Goal: Task Accomplishment & Management: Manage account settings

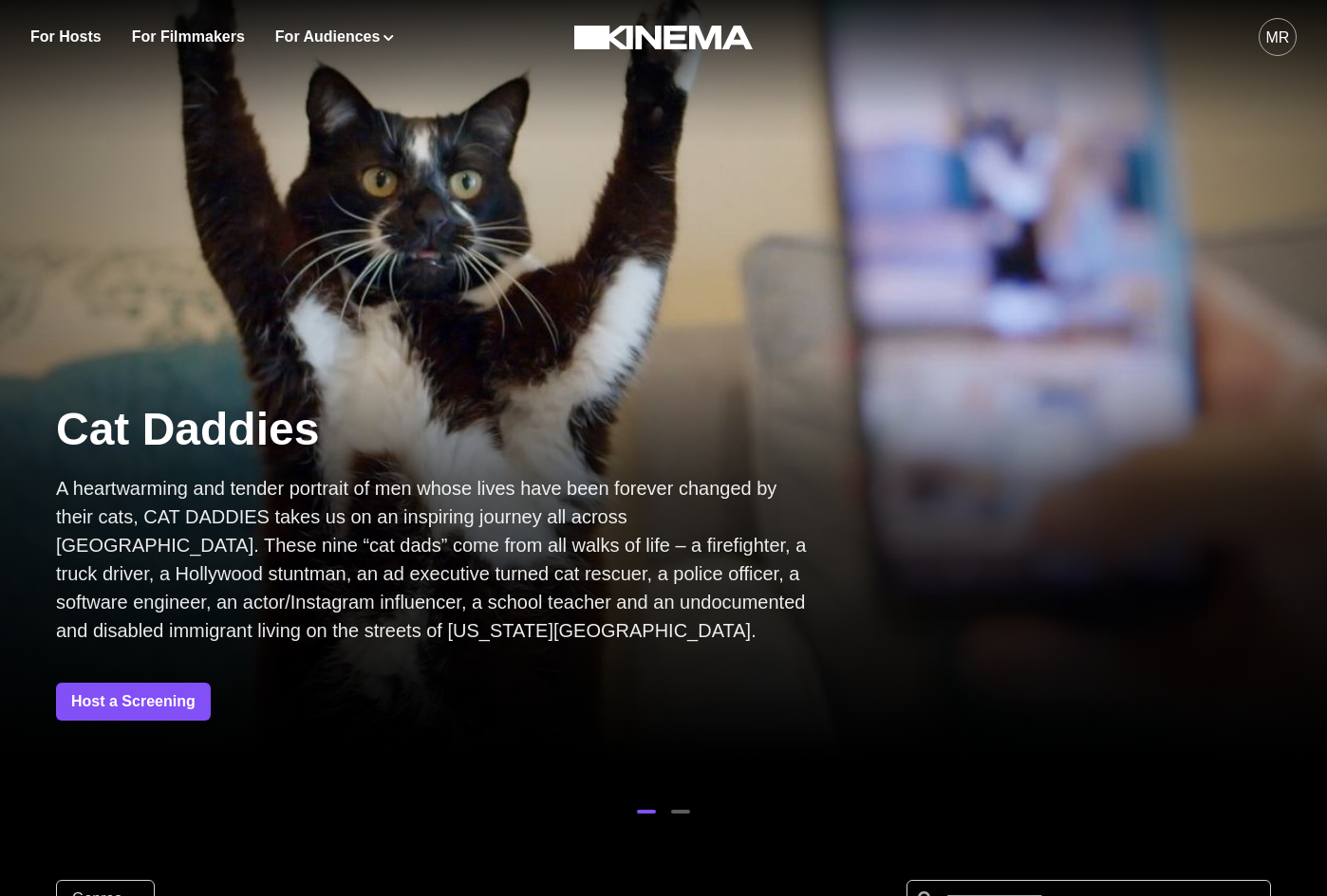
click at [1243, 26] on div "MR" at bounding box center [1043, 37] width 507 height 74
click at [1276, 39] on div "MR" at bounding box center [1278, 38] width 24 height 23
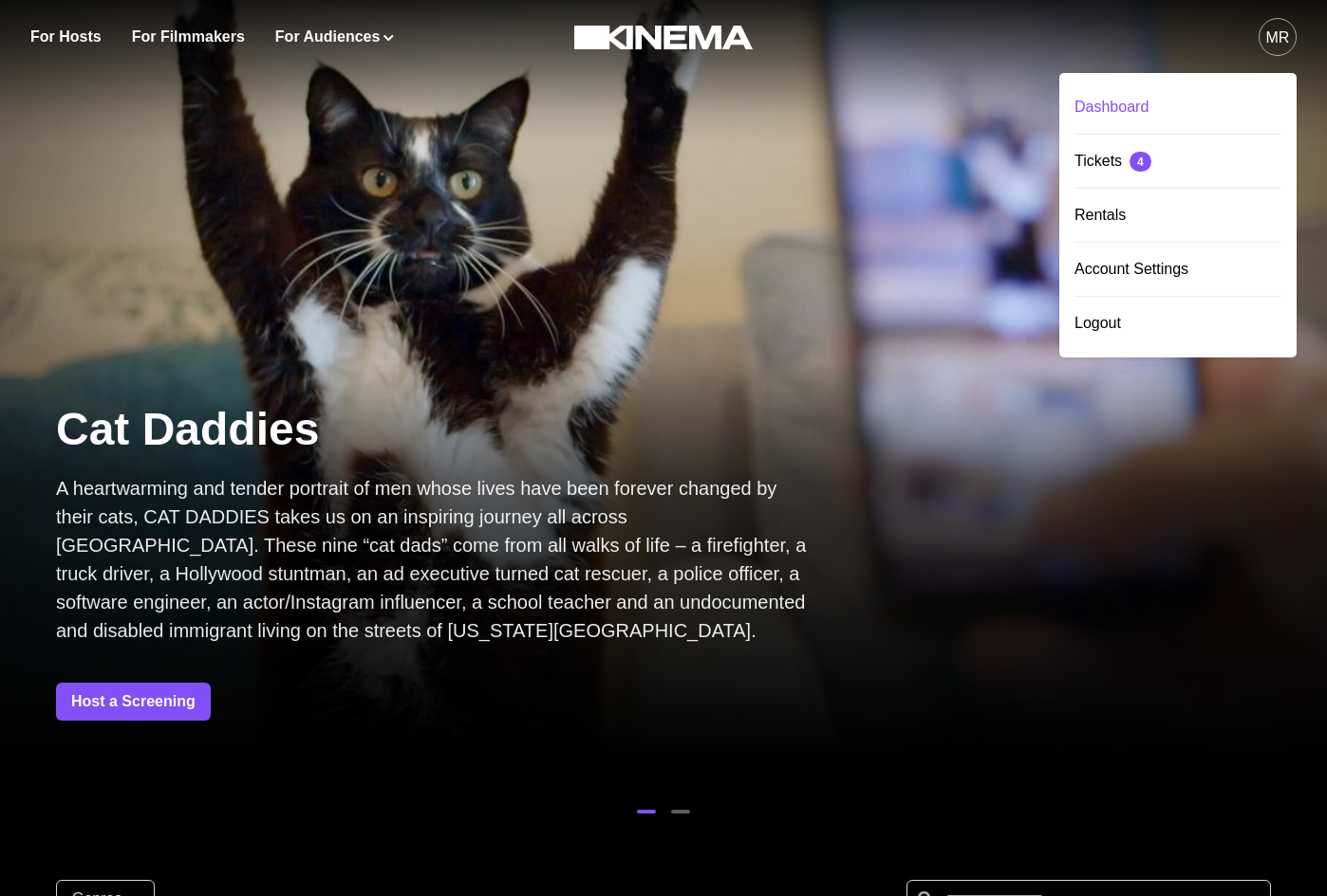
click at [1157, 93] on div "Dashboard" at bounding box center [1178, 107] width 207 height 53
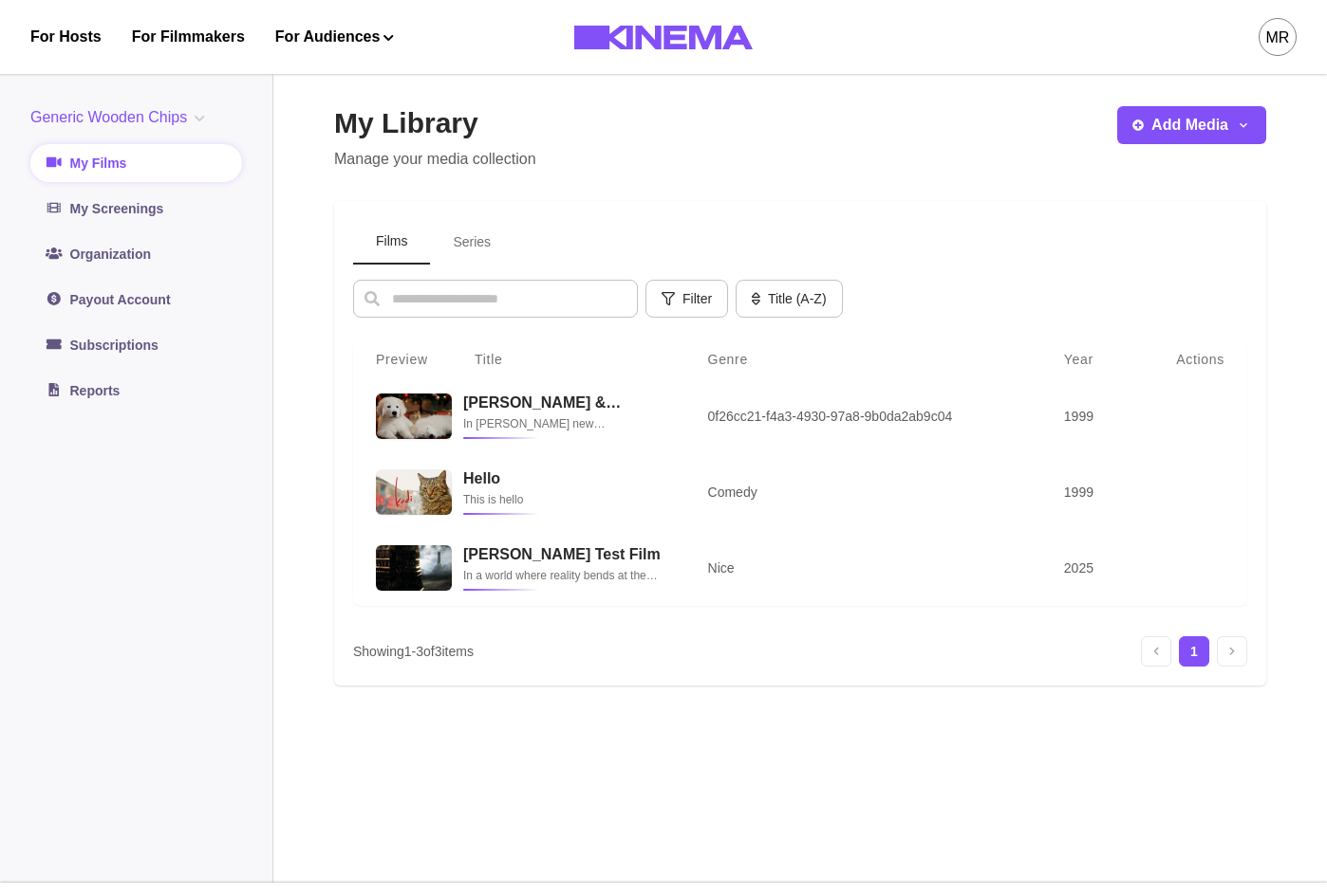
click at [480, 247] on button "Series" at bounding box center [471, 242] width 84 height 45
click at [368, 259] on button "Films" at bounding box center [391, 242] width 77 height 45
click at [416, 224] on button "Films" at bounding box center [391, 242] width 77 height 45
click at [480, 266] on div "Films Series Filter Genre Select genre Year Select year Title (A-Z) Title (A-Z)…" at bounding box center [799, 444] width 894 height 447
click at [471, 246] on button "Series" at bounding box center [471, 242] width 84 height 45
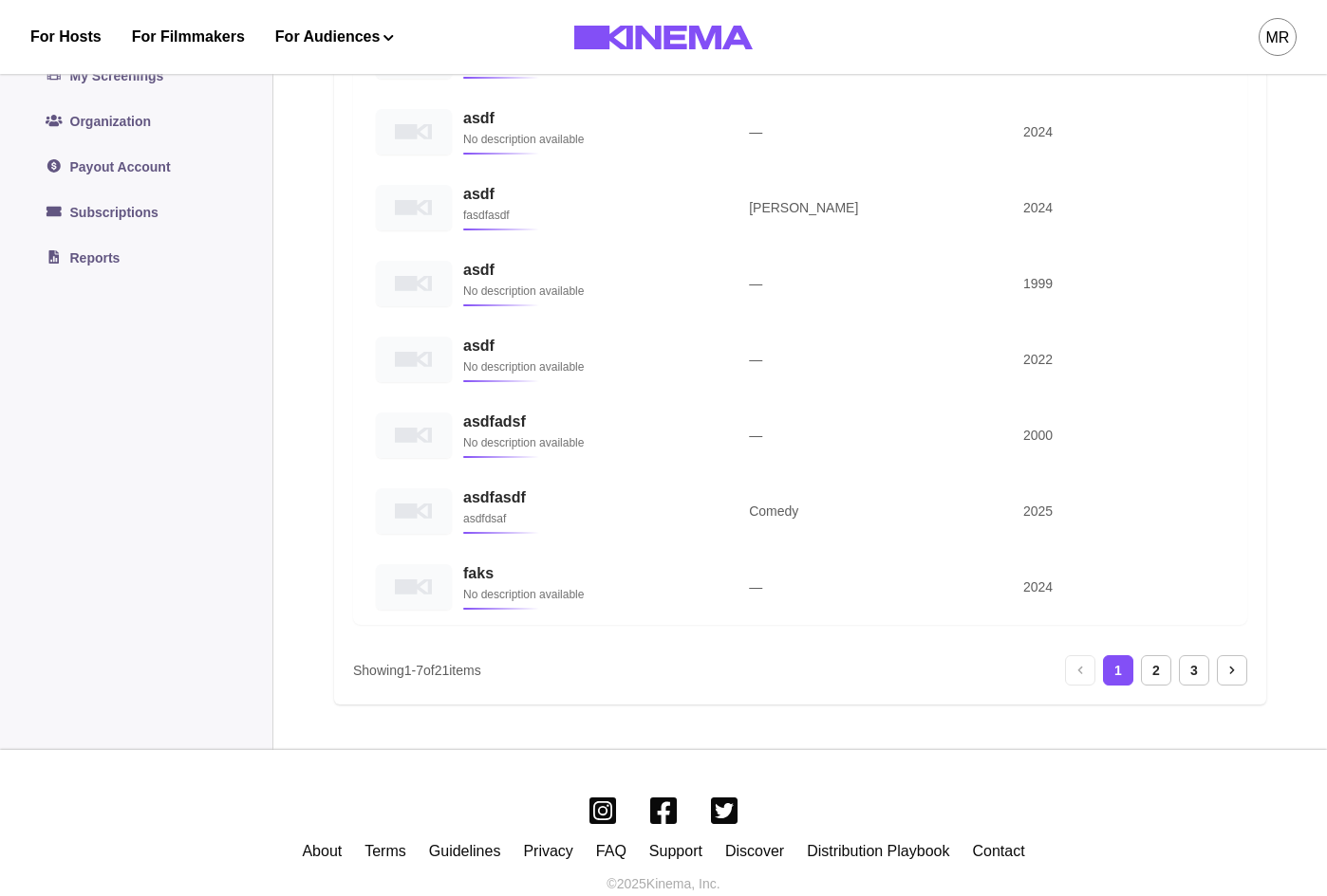
scroll to position [557, 0]
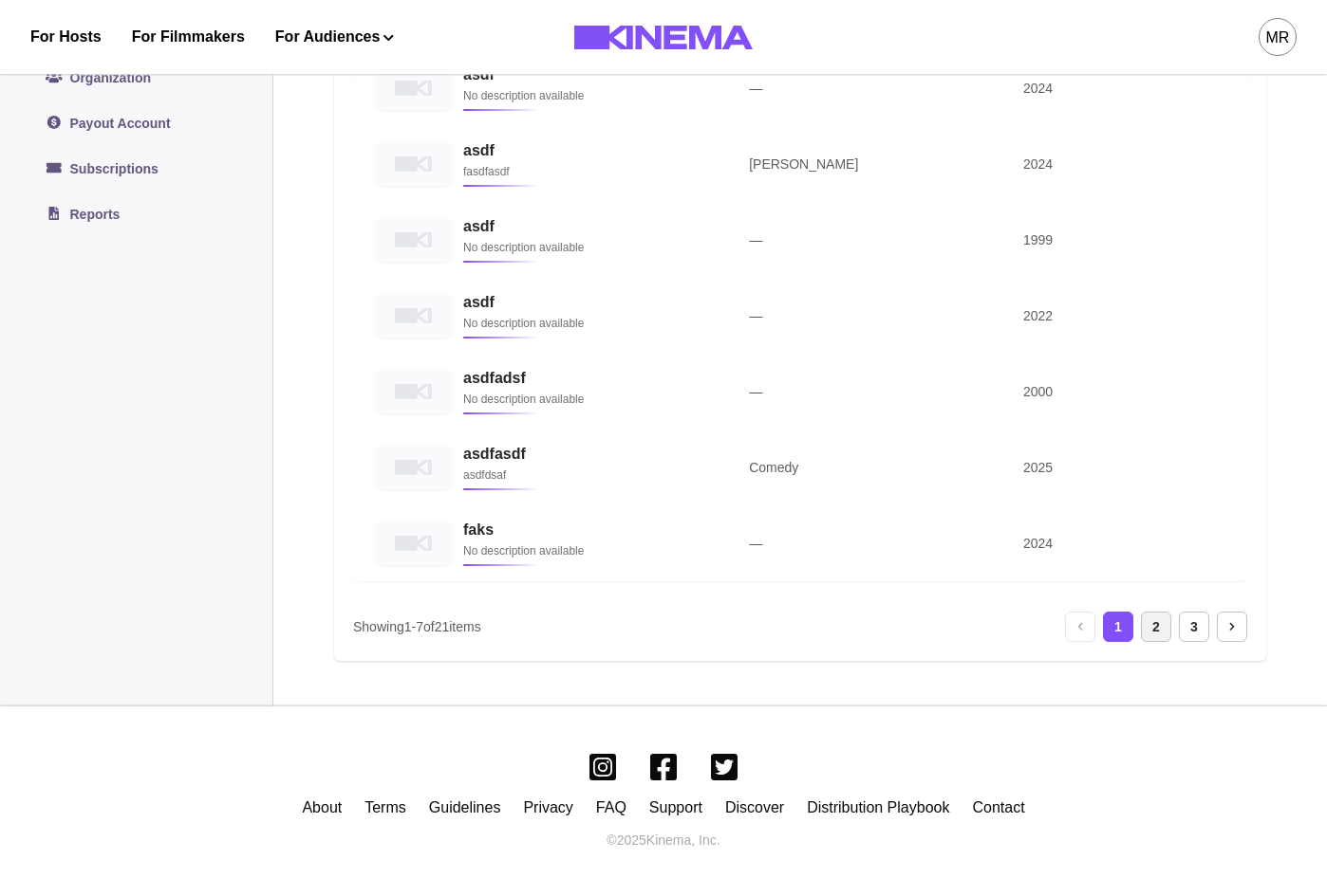
click at [1155, 612] on div "2" at bounding box center [1156, 627] width 30 height 30
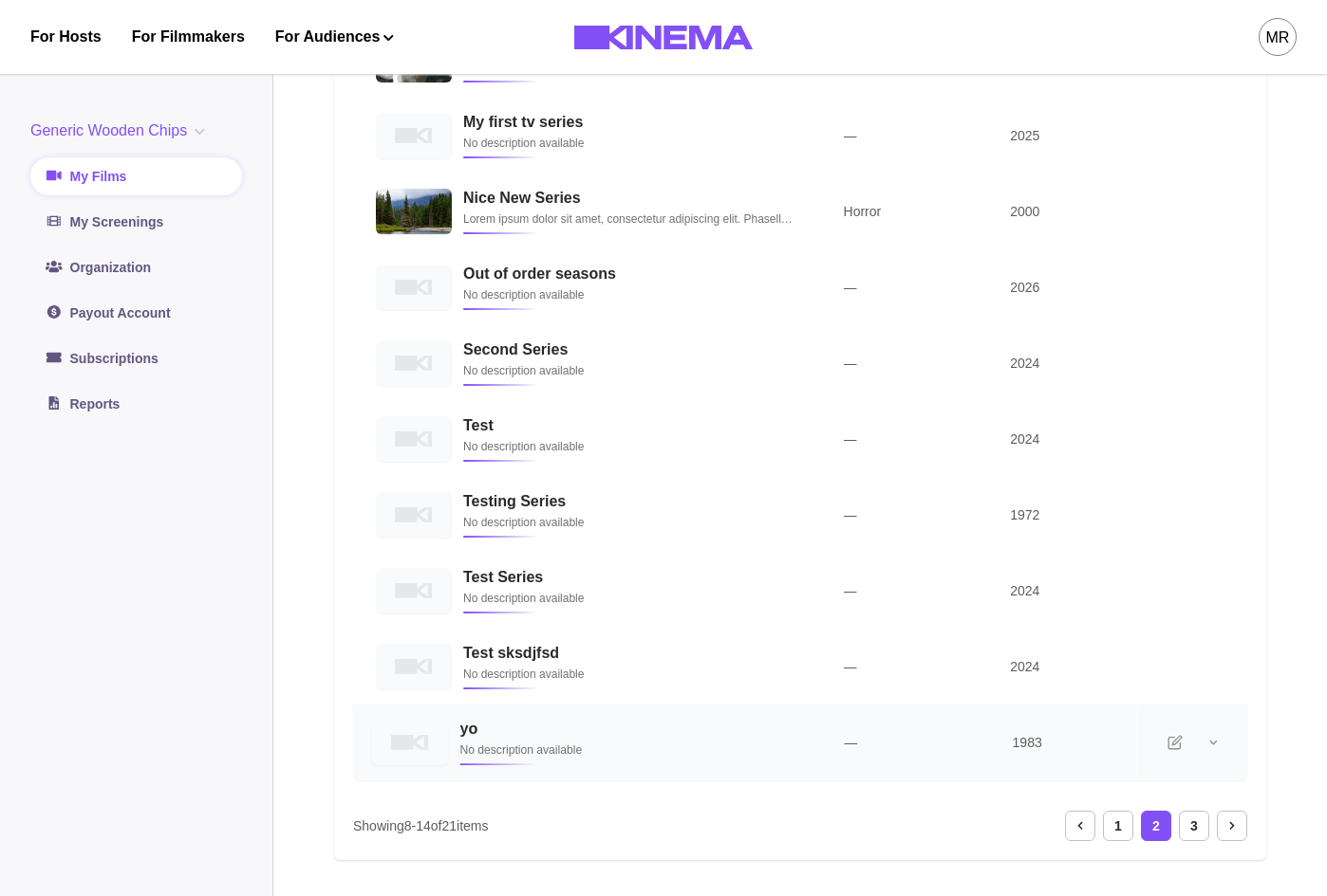
scroll to position [323, 0]
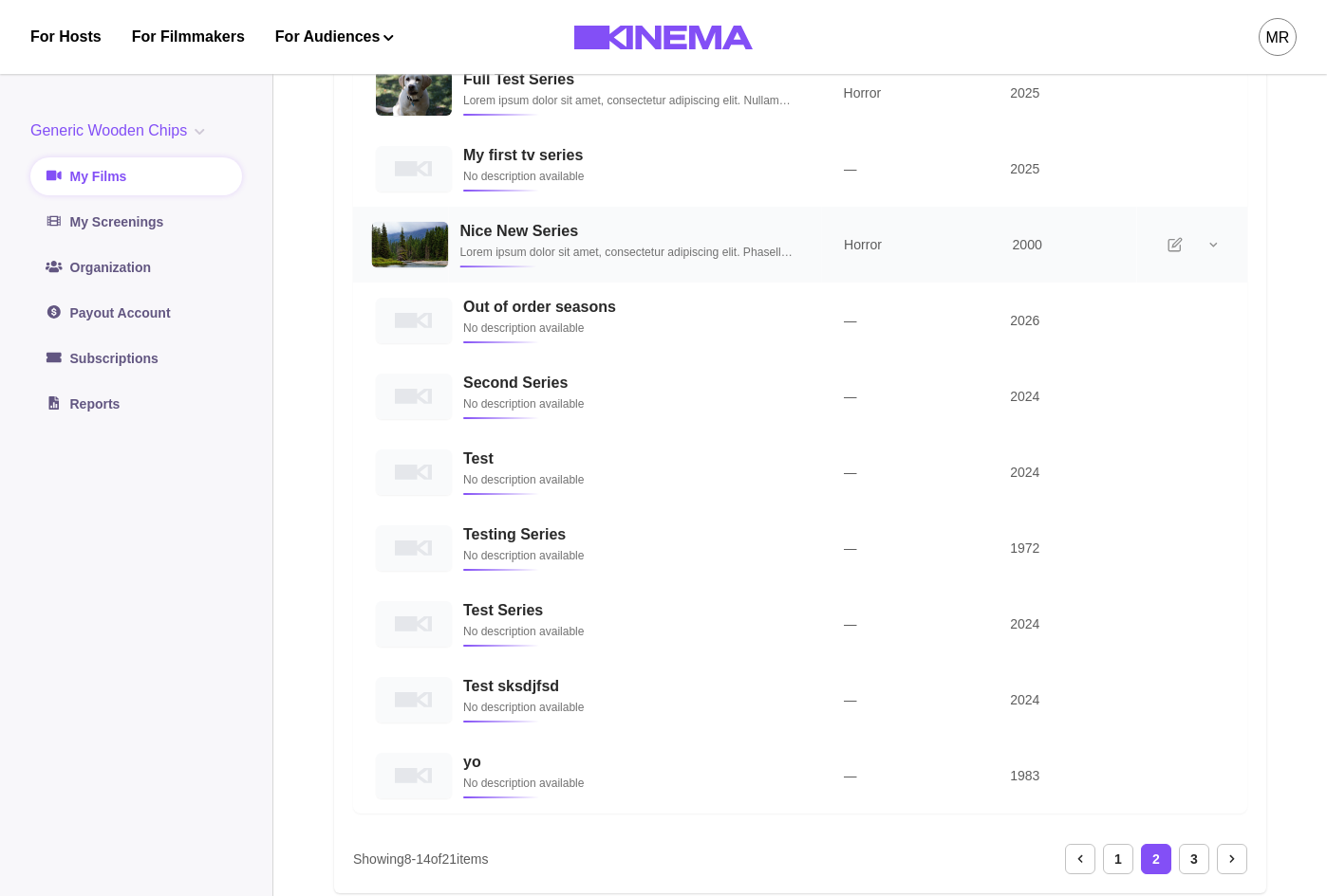
click at [563, 246] on p "Lorem ipsum dolor sit amet, consectetur adipiscing elit. Phasellus interdum at …" at bounding box center [627, 253] width 337 height 19
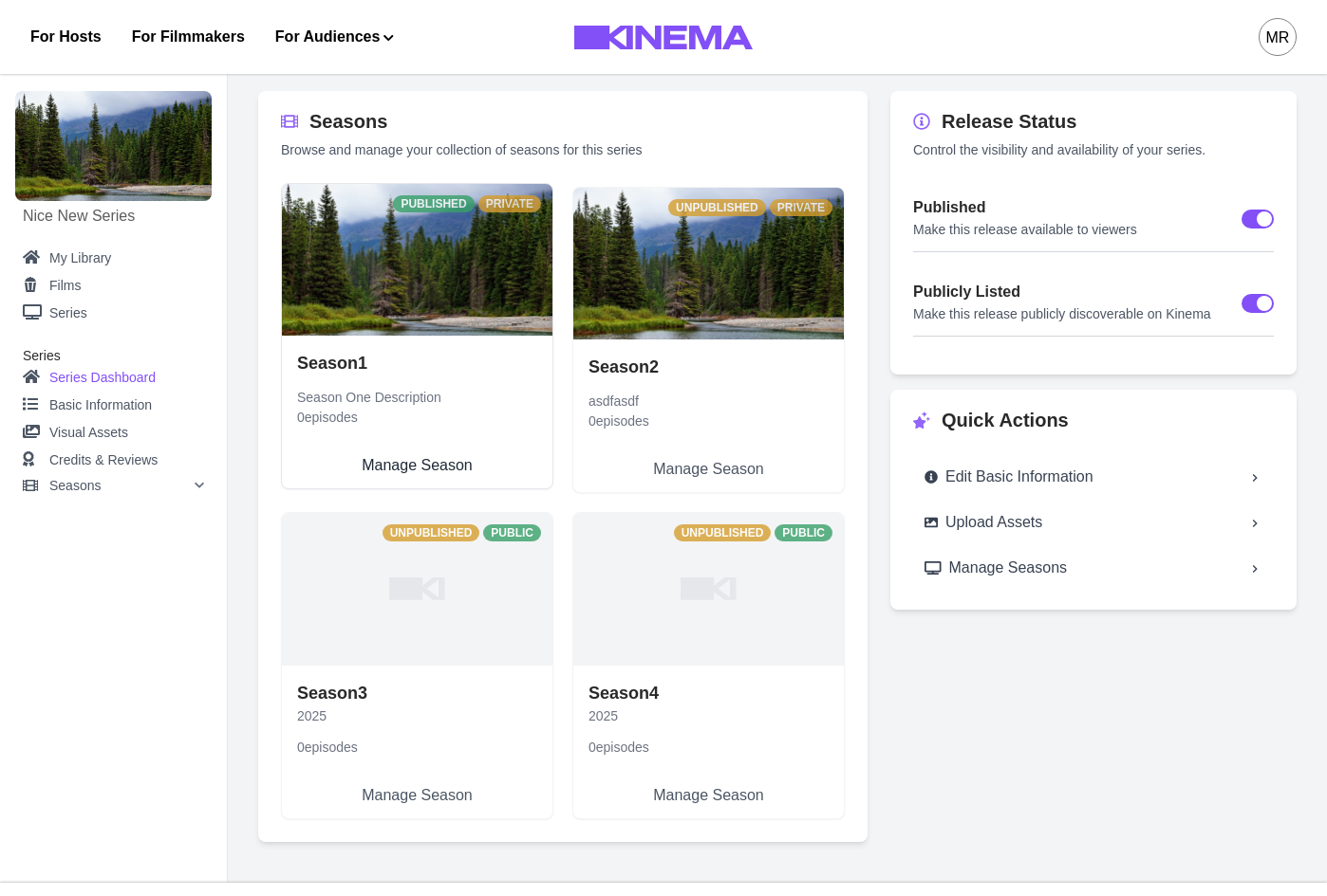
click at [467, 335] on link "Season 1 Season One Description 0 episodes Manage Season" at bounding box center [416, 411] width 271 height 153
select select "**********"
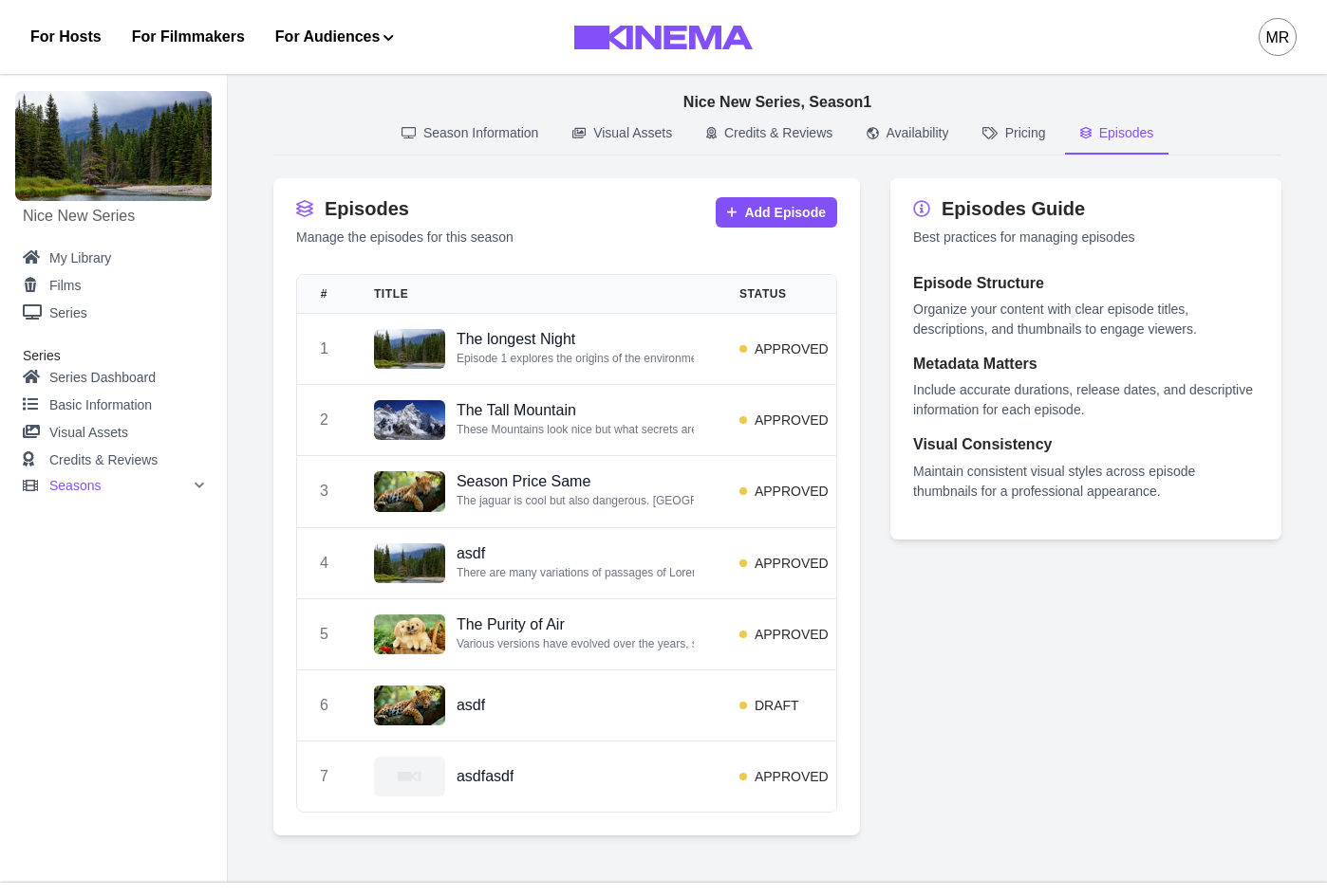
click at [1123, 138] on p "Episodes" at bounding box center [1126, 133] width 55 height 20
click at [612, 363] on p "Episode 1 explores the origins of the environmental movement among [DEMOGRAPHIC…" at bounding box center [575, 358] width 238 height 19
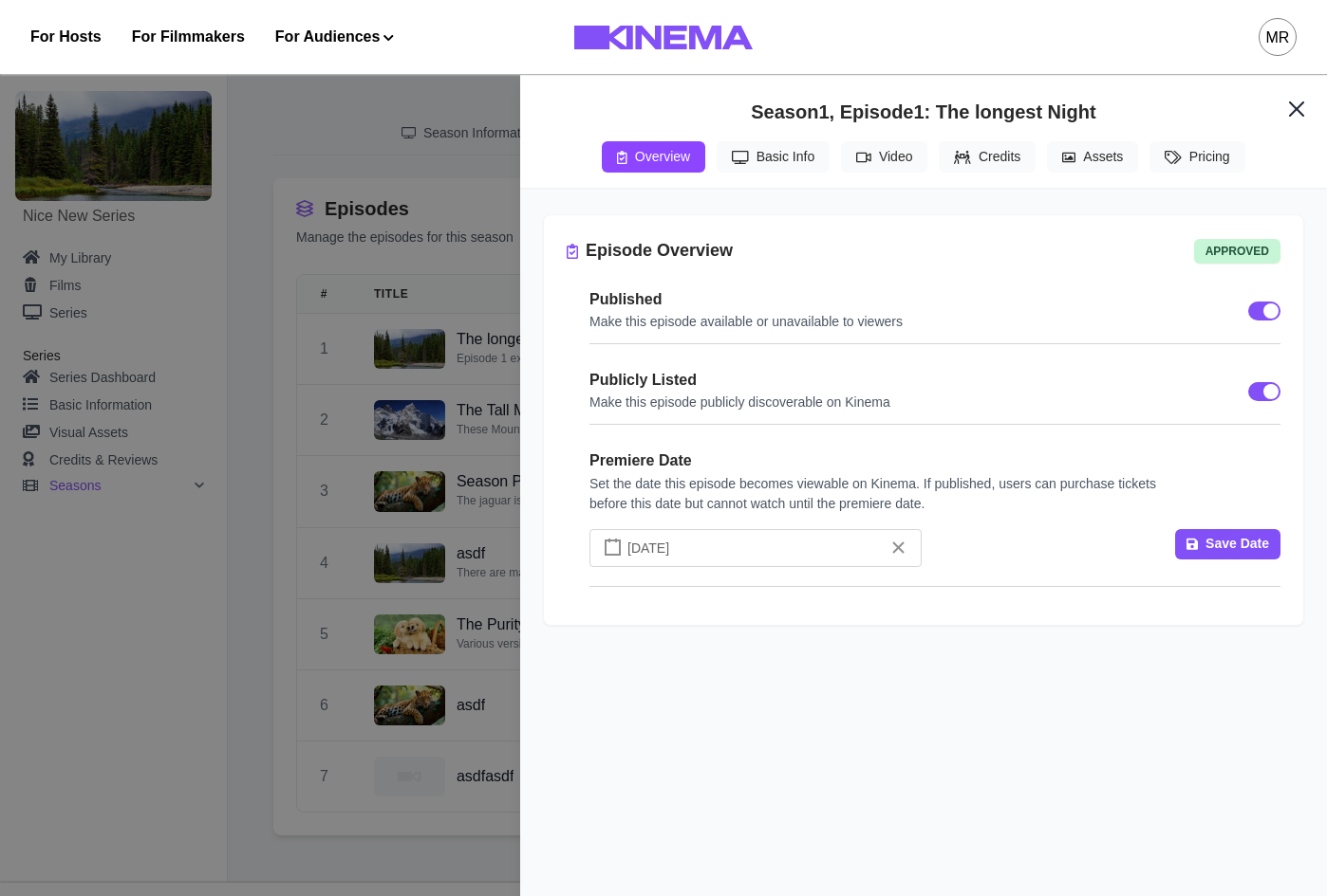
click at [874, 158] on button "Video" at bounding box center [884, 157] width 87 height 31
select select "**"
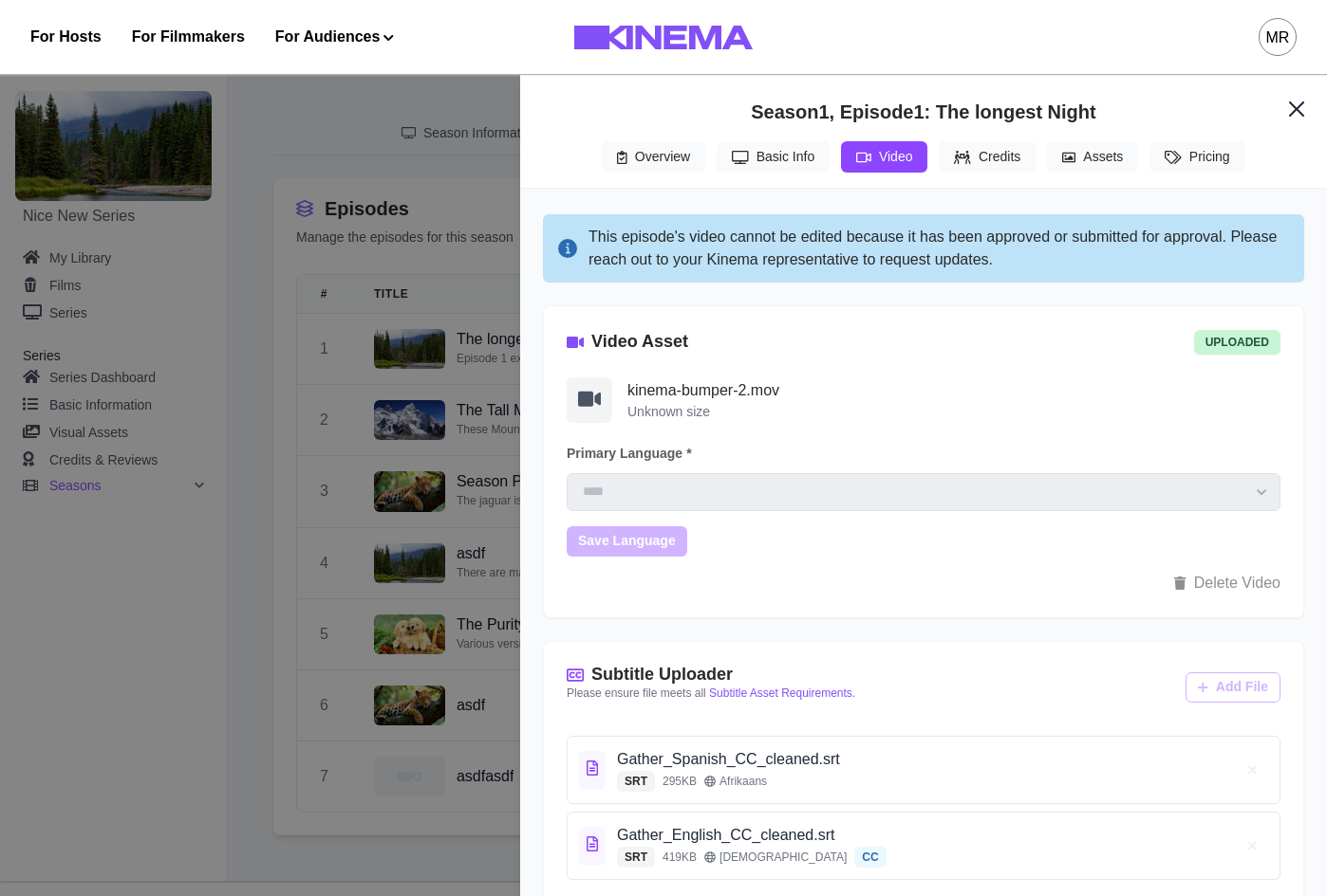
click at [776, 168] on button "Basic Info" at bounding box center [773, 157] width 113 height 31
select select "**********"
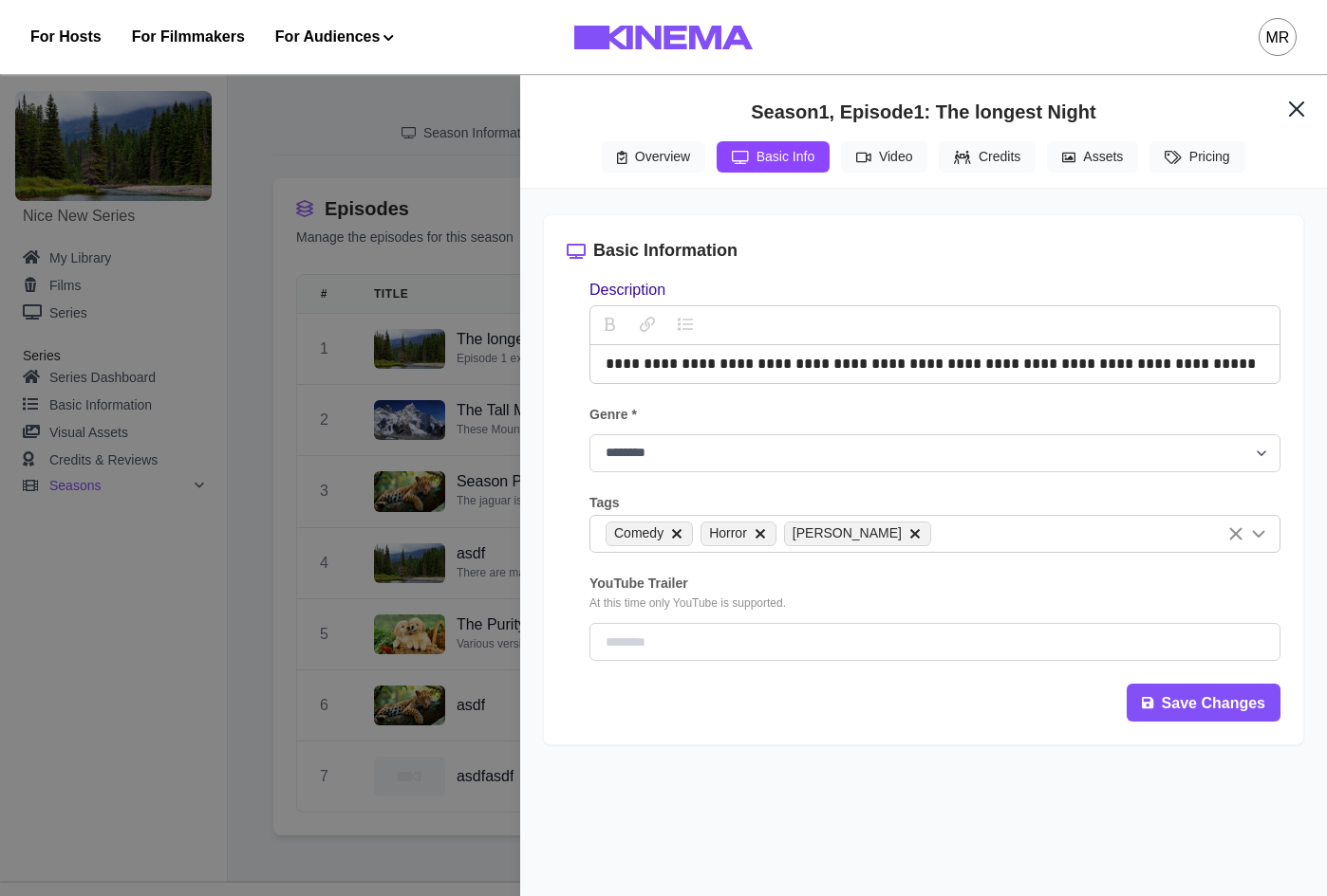
click at [917, 159] on button "Video" at bounding box center [884, 157] width 87 height 31
select select "**"
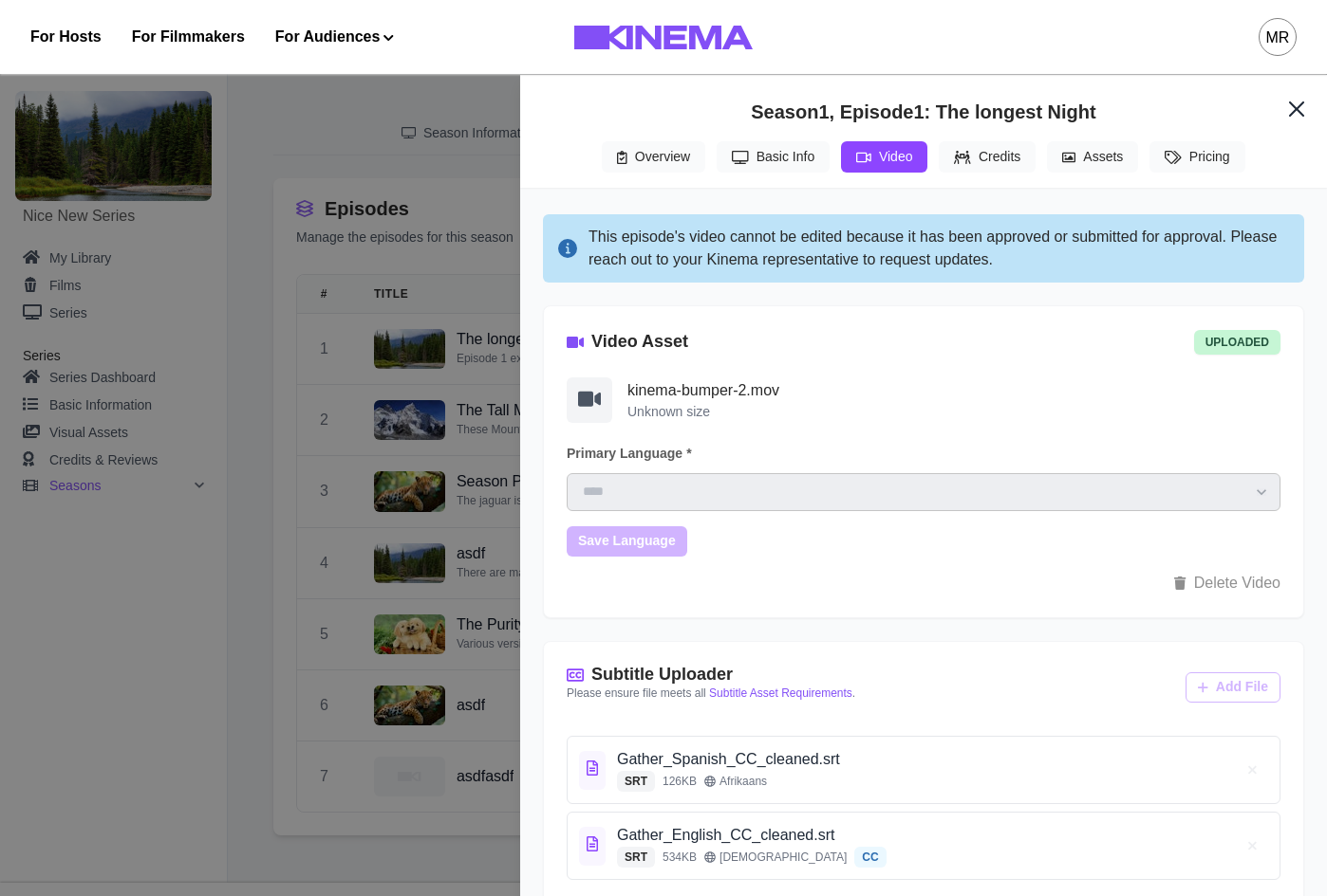
scroll to position [34, 0]
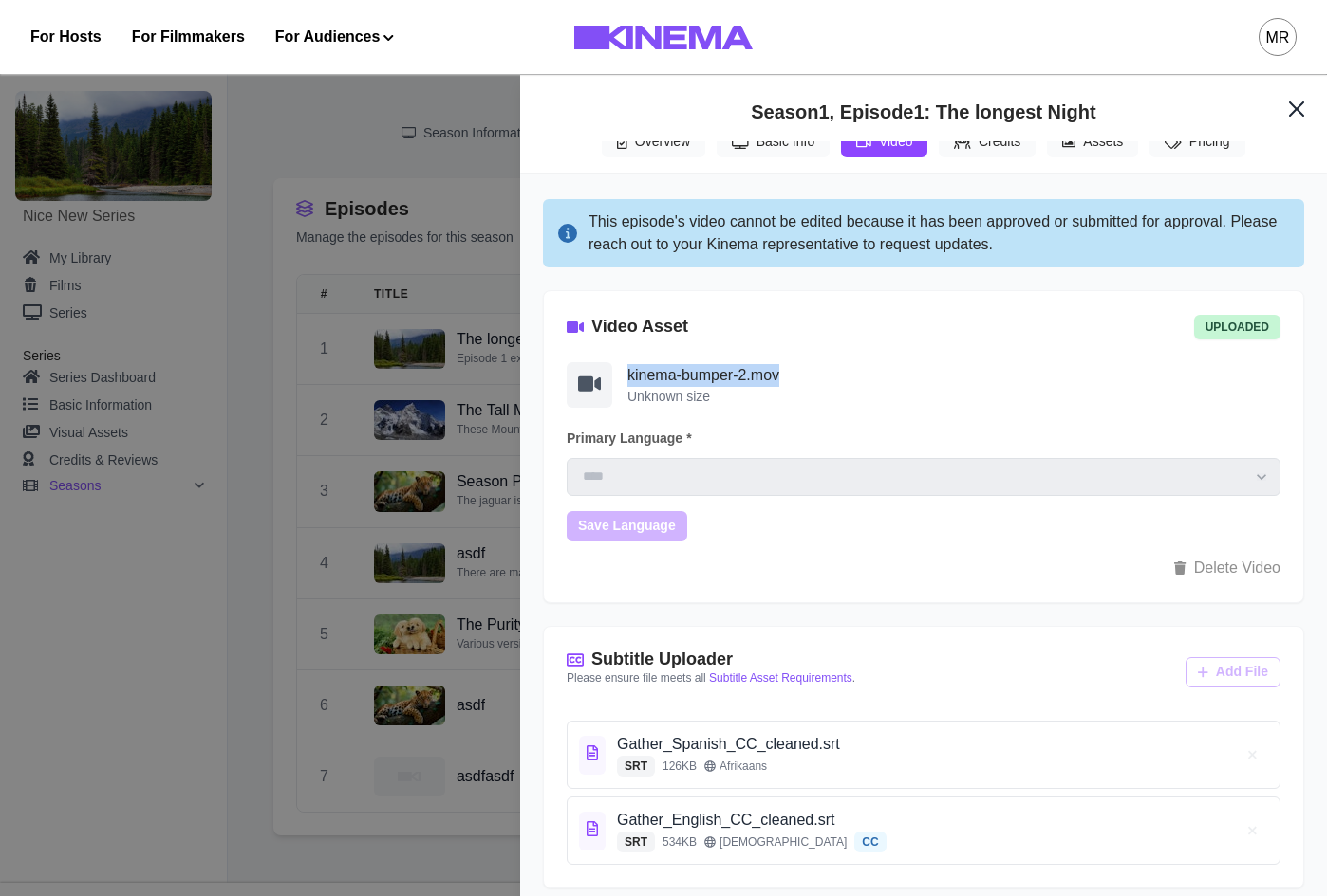
drag, startPoint x: 788, startPoint y: 356, endPoint x: 627, endPoint y: 355, distance: 161.0
click at [627, 364] on p "kinema-bumper-2.mov" at bounding box center [953, 375] width 653 height 23
click at [667, 314] on p "Video Asset" at bounding box center [640, 326] width 97 height 26
drag, startPoint x: 791, startPoint y: 355, endPoint x: 654, endPoint y: 355, distance: 137.0
click at [654, 364] on p "kinema-bumper-2.mov" at bounding box center [953, 375] width 653 height 23
